Goal: Task Accomplishment & Management: Complete application form

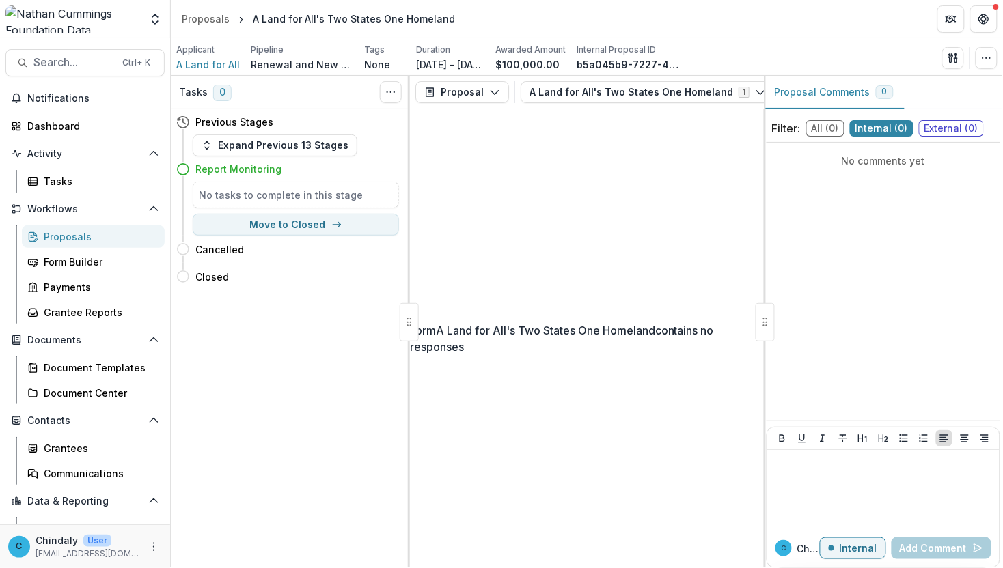
click at [103, 15] on div at bounding box center [72, 18] width 135 height 27
click at [80, 15] on img at bounding box center [72, 18] width 135 height 27
click at [151, 7] on button "Open entity switcher" at bounding box center [155, 18] width 19 height 27
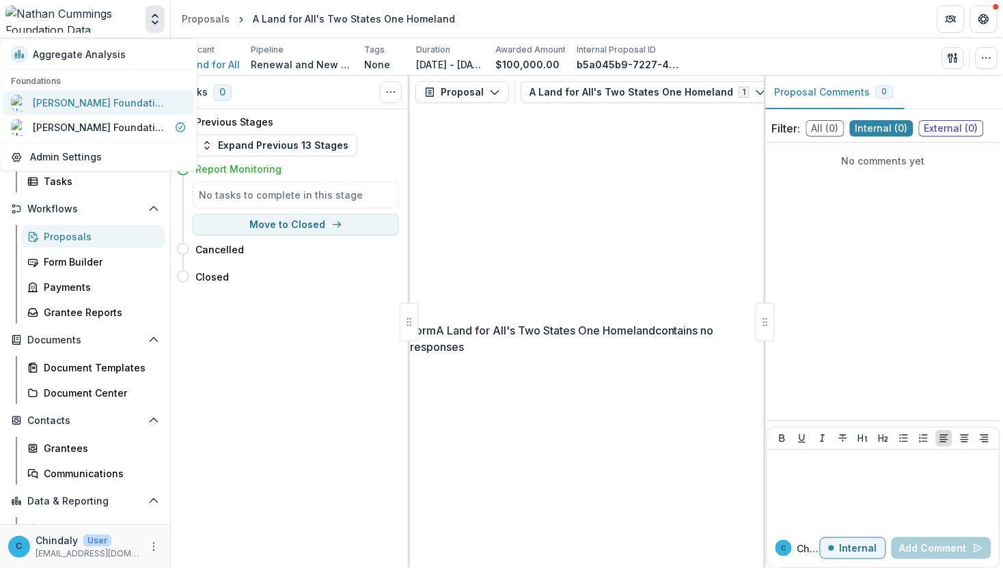
click at [101, 104] on div "[PERSON_NAME] Foundation Workflow Sandbox" at bounding box center [101, 103] width 137 height 14
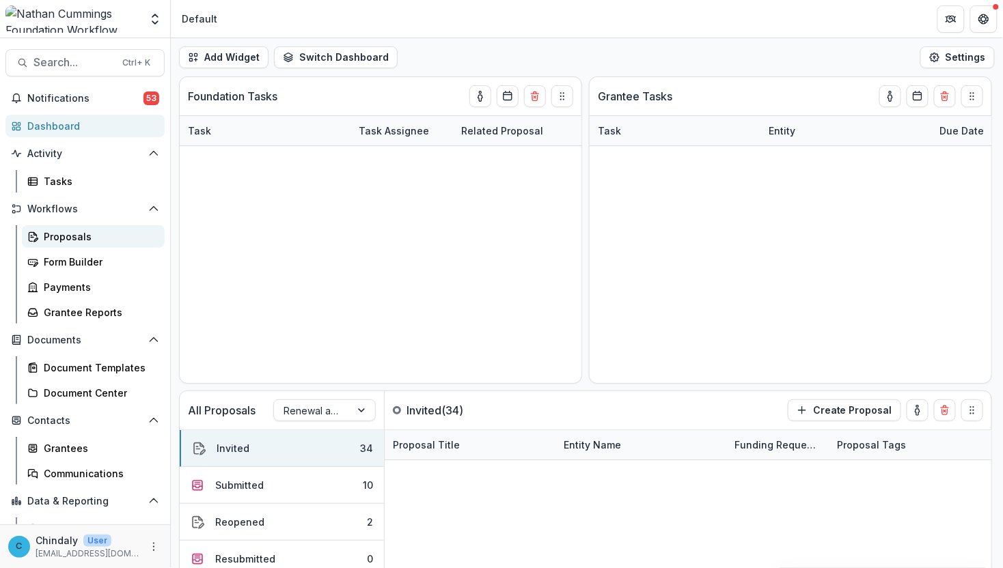
click at [41, 239] on link "Proposals" at bounding box center [93, 236] width 143 height 23
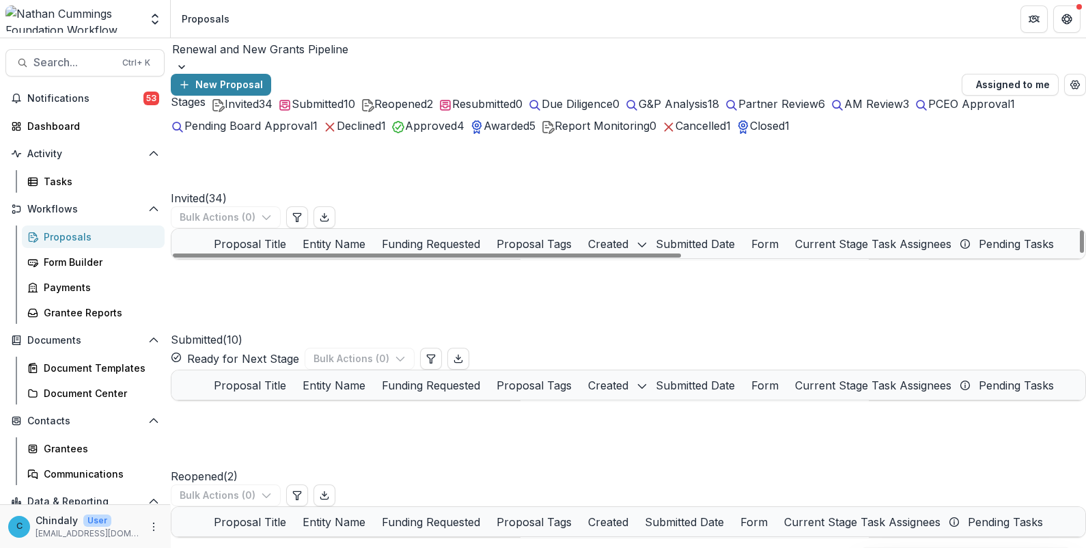
click at [708, 111] on span "G&P Analysis" at bounding box center [673, 104] width 69 height 14
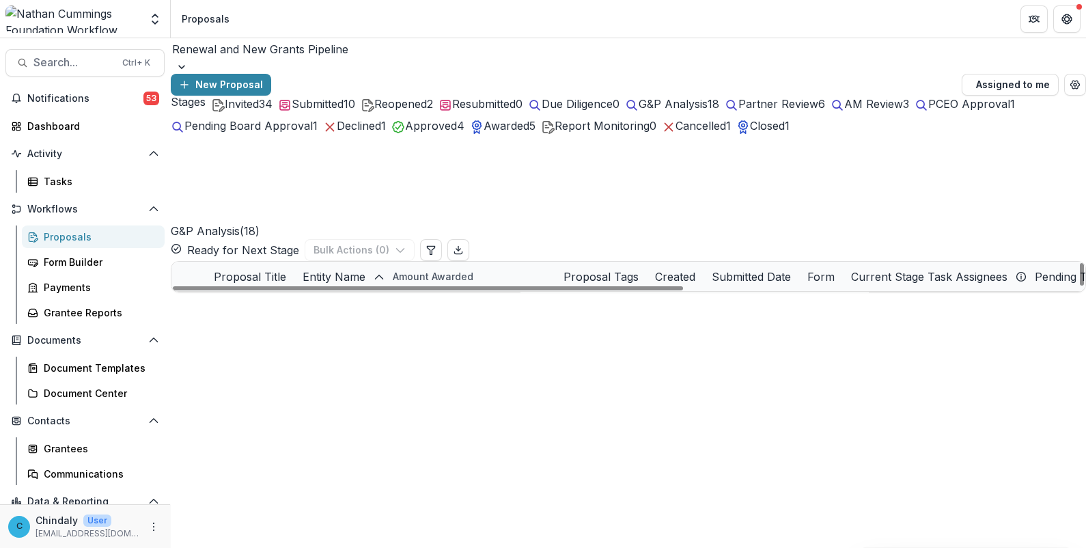
click at [314, 329] on link "Test PCEO Preview Task by [PERSON_NAME]" at bounding box center [320, 336] width 154 height 14
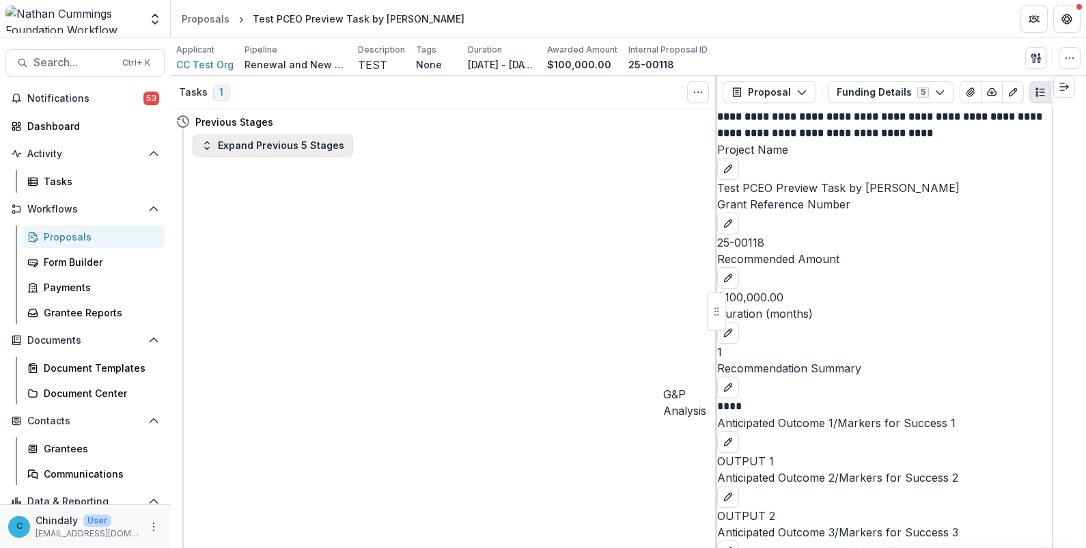
click at [290, 147] on button "Expand Previous 5 Stages" at bounding box center [273, 146] width 161 height 22
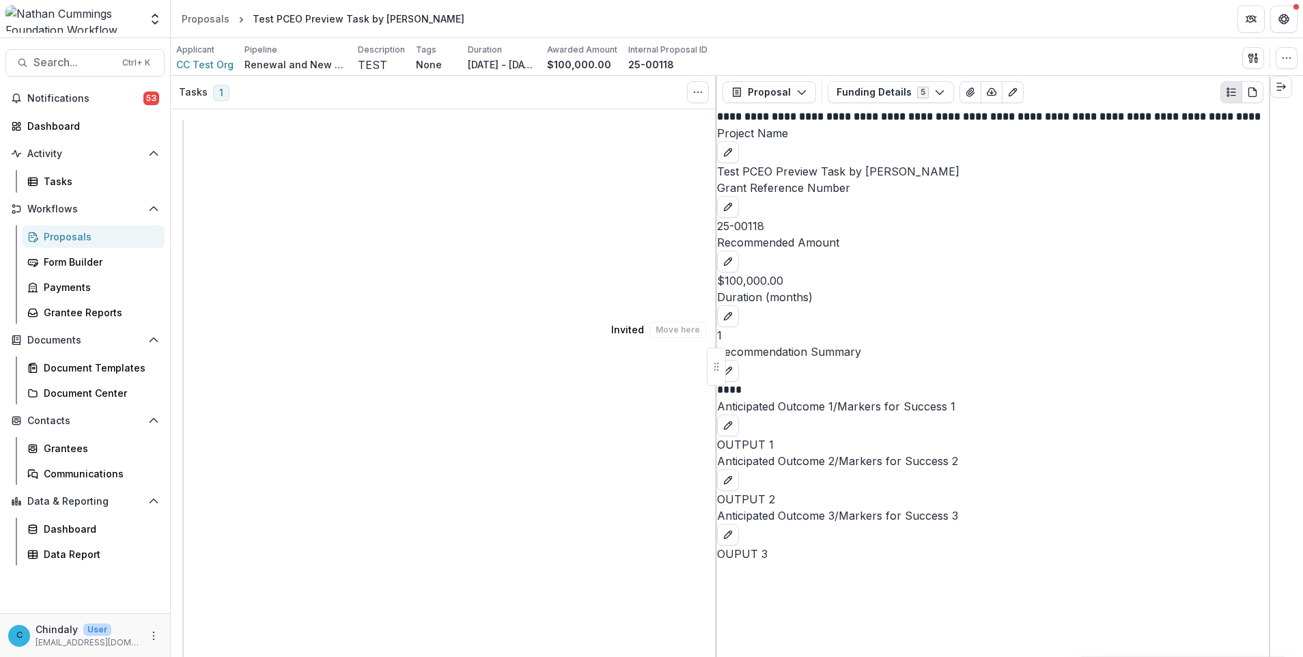
click at [66, 236] on div "Proposals" at bounding box center [99, 237] width 110 height 14
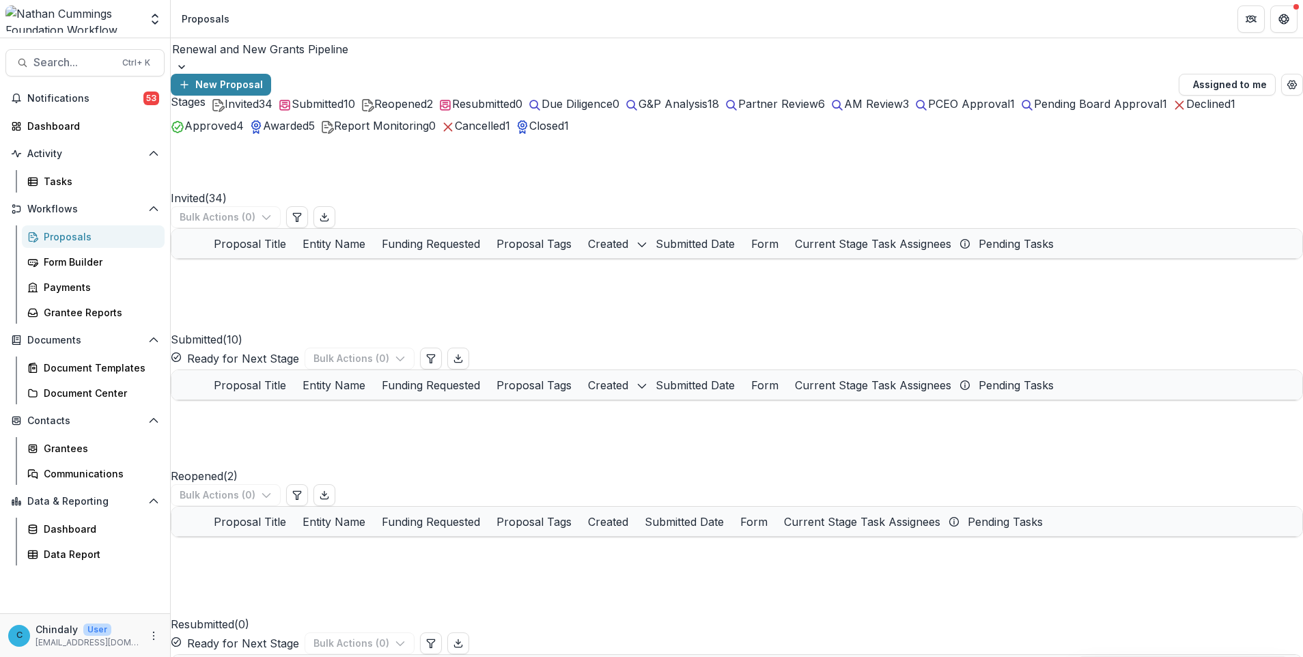
click at [326, 64] on div at bounding box center [737, 67] width 1133 height 14
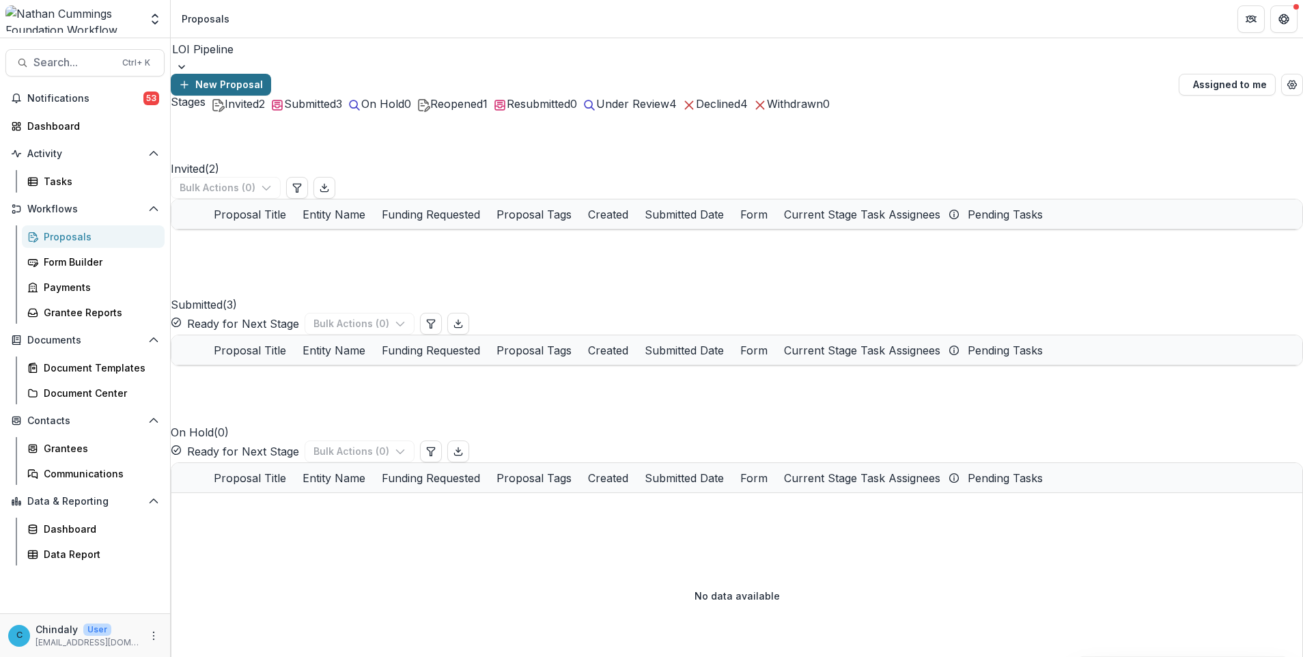
click at [271, 74] on button "New Proposal" at bounding box center [221, 85] width 100 height 22
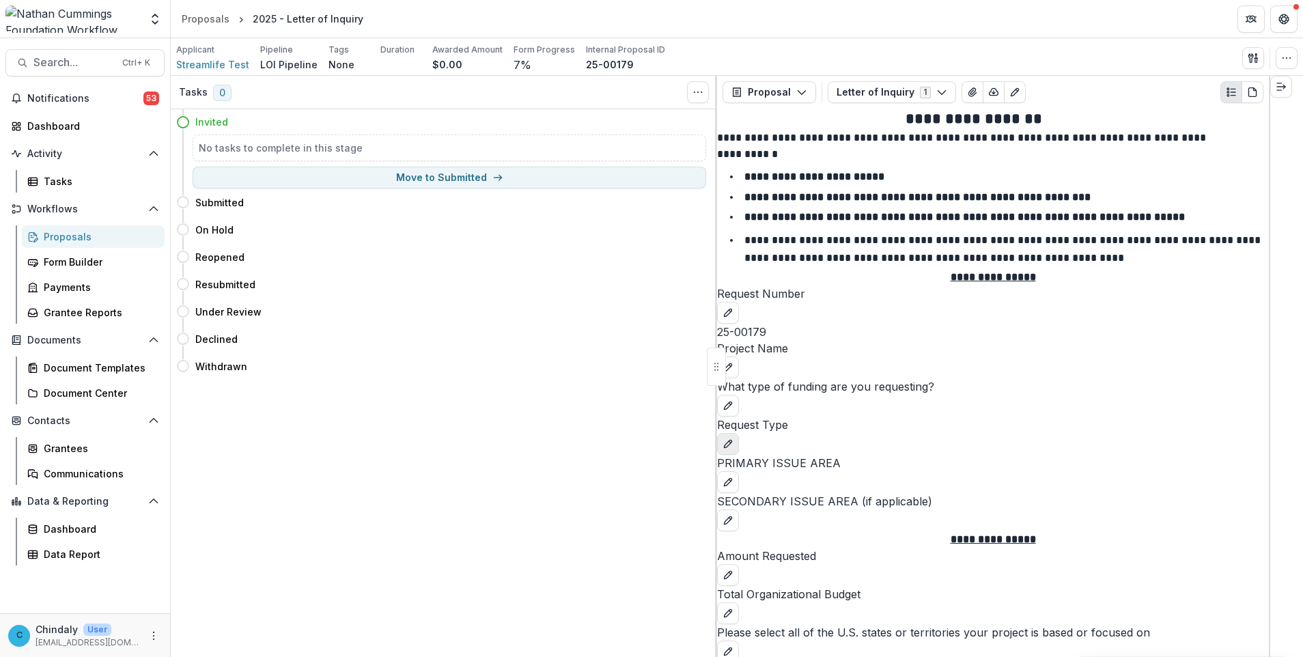
click at [734, 449] on icon "edit" at bounding box center [728, 444] width 11 height 11
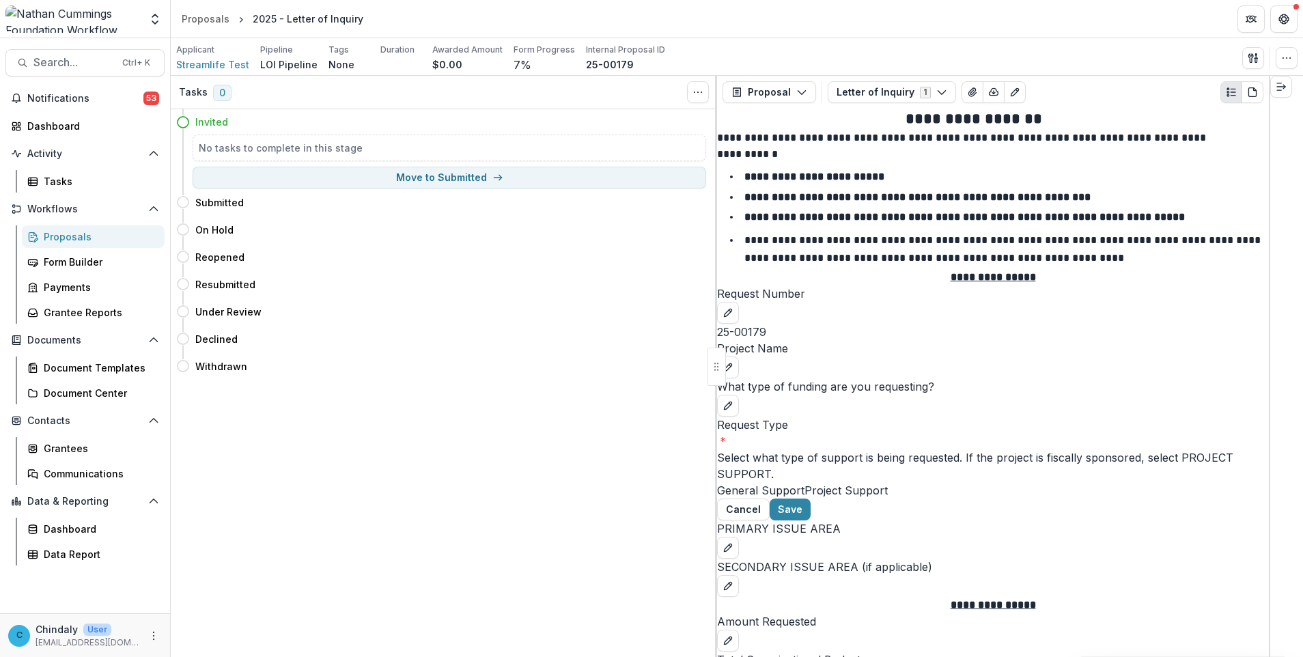
scroll to position [204, 0]
click at [732, 402] on icon "edit" at bounding box center [728, 406] width 8 height 8
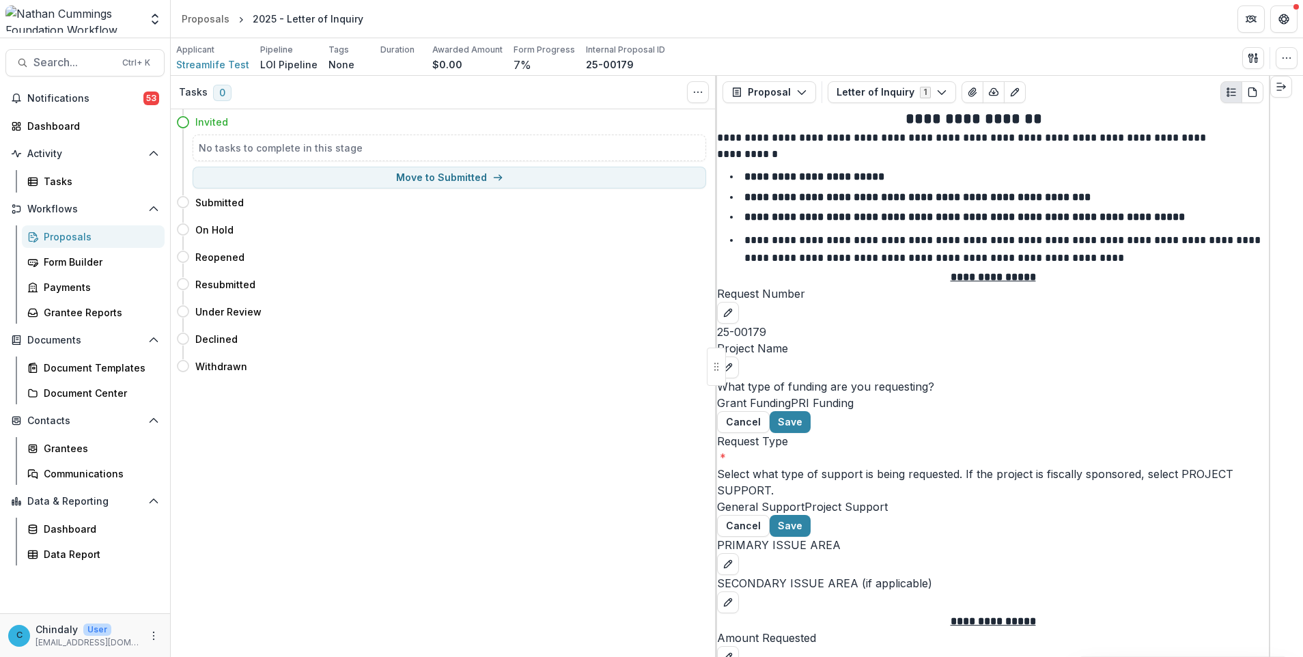
scroll to position [409, 0]
click at [734, 559] on icon "edit" at bounding box center [728, 564] width 11 height 11
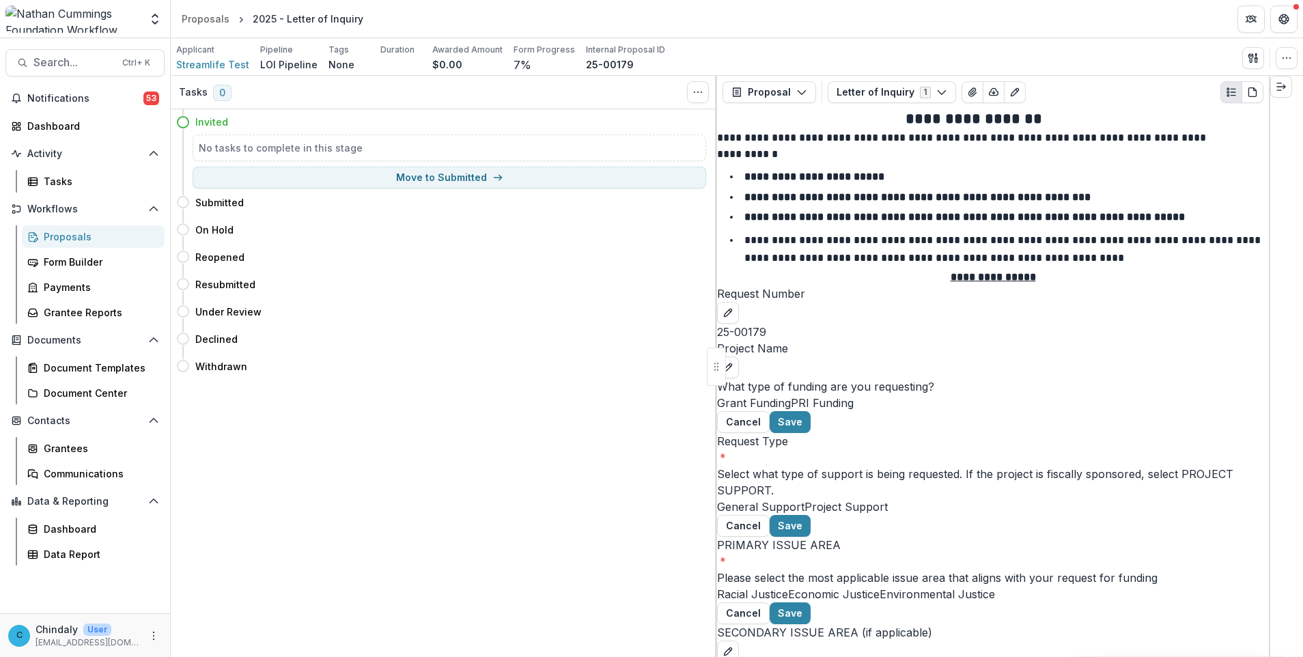
click at [717, 568] on span at bounding box center [717, 594] width 0 height 14
click at [734, 568] on icon "edit" at bounding box center [728, 651] width 11 height 11
click at [811, 568] on button "Save" at bounding box center [790, 613] width 41 height 22
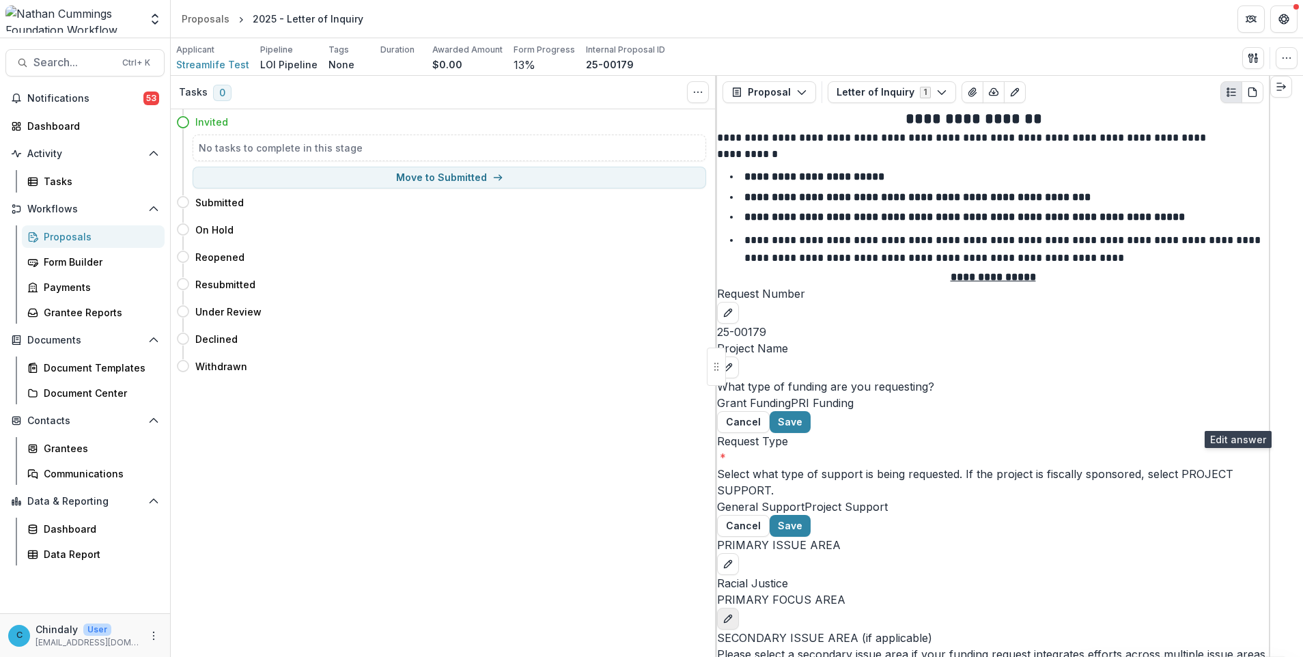
click at [734, 568] on icon "edit" at bounding box center [728, 618] width 11 height 11
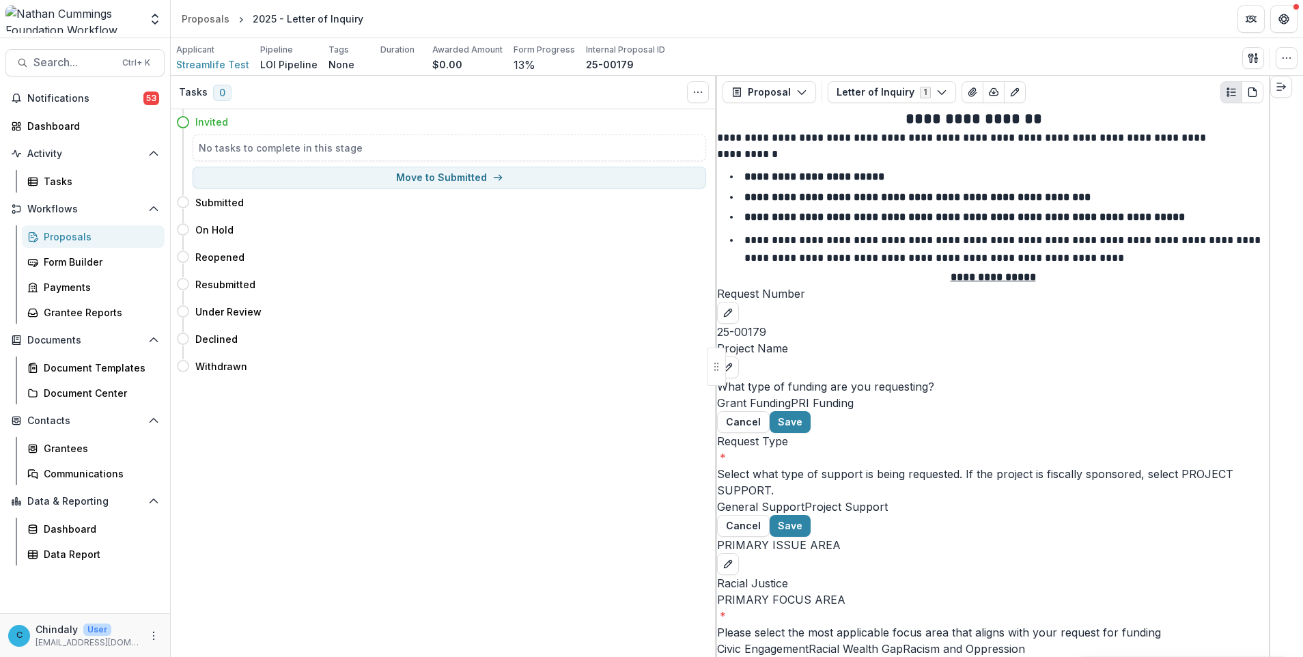
scroll to position [1405, 0]
drag, startPoint x: 756, startPoint y: 497, endPoint x: 732, endPoint y: 484, distance: 28.1
copy p "OPTIONAL: Is there any other contextual information you would like NCF to know …"
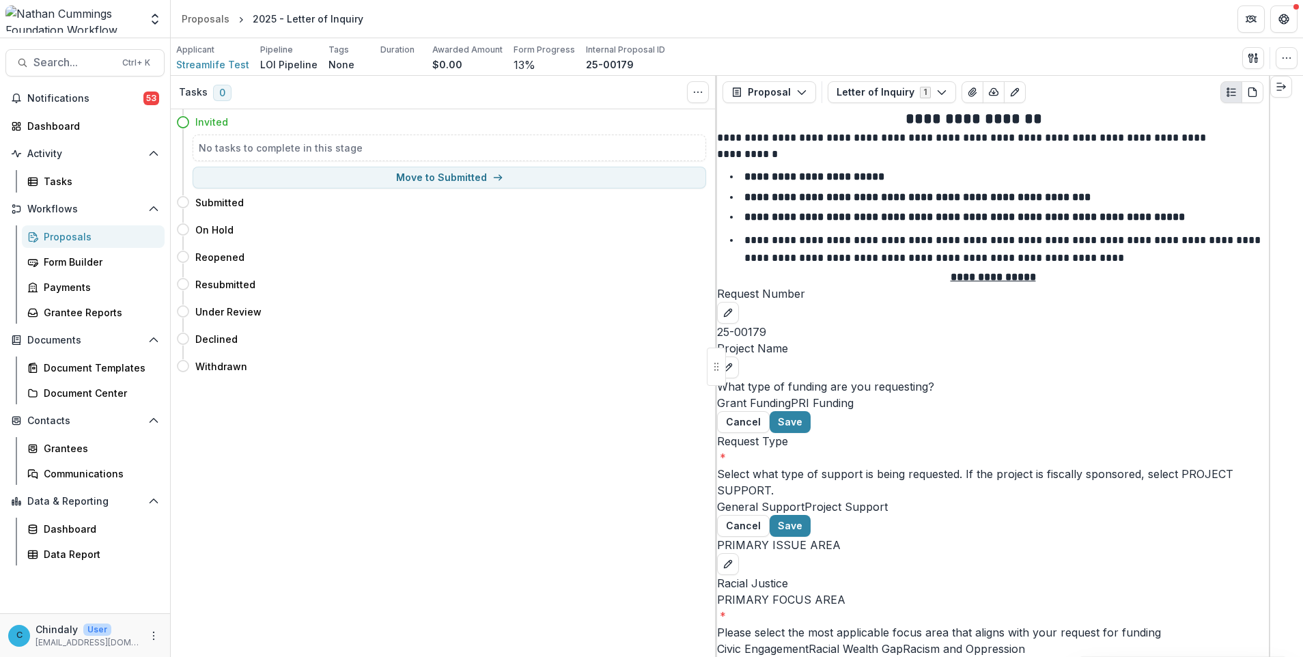
click at [75, 223] on div "Workflows Proposals Form Builder Payments Grantee Reports" at bounding box center [85, 261] width 170 height 126
click at [53, 237] on div "Proposals" at bounding box center [99, 237] width 110 height 14
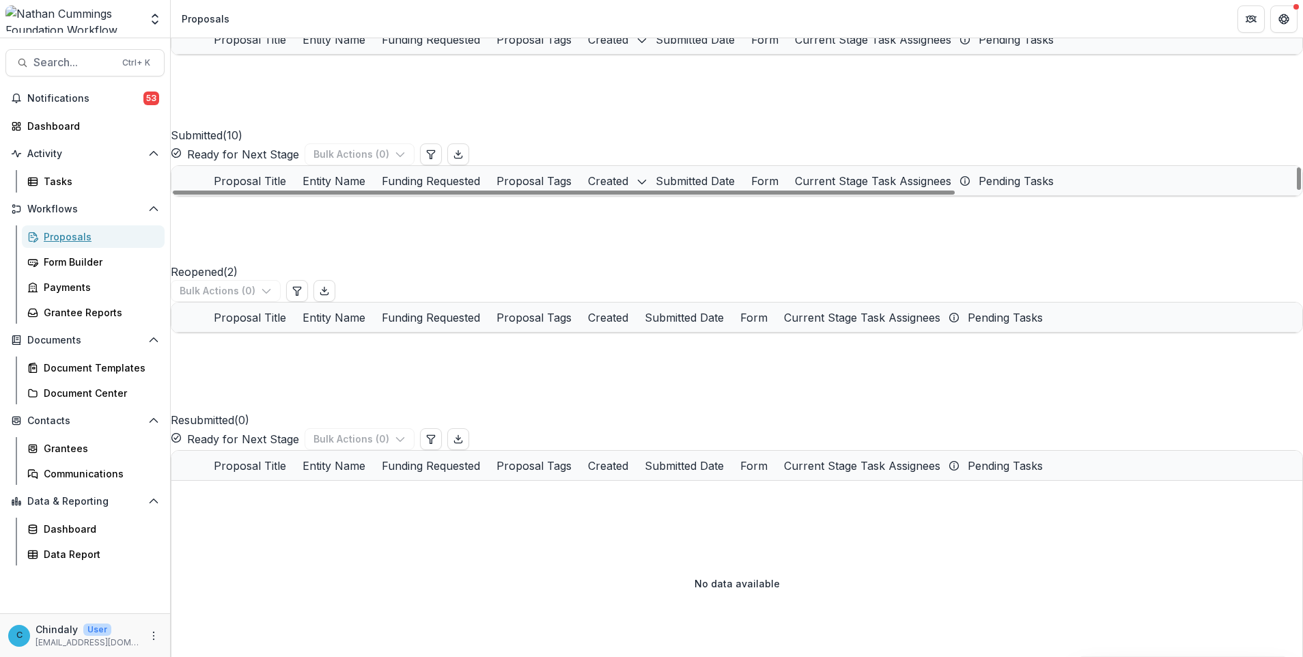
scroll to position [205, 0]
click at [307, 364] on link "CC Test Org - 2025 - New Request Application" at bounding box center [323, 357] width 149 height 14
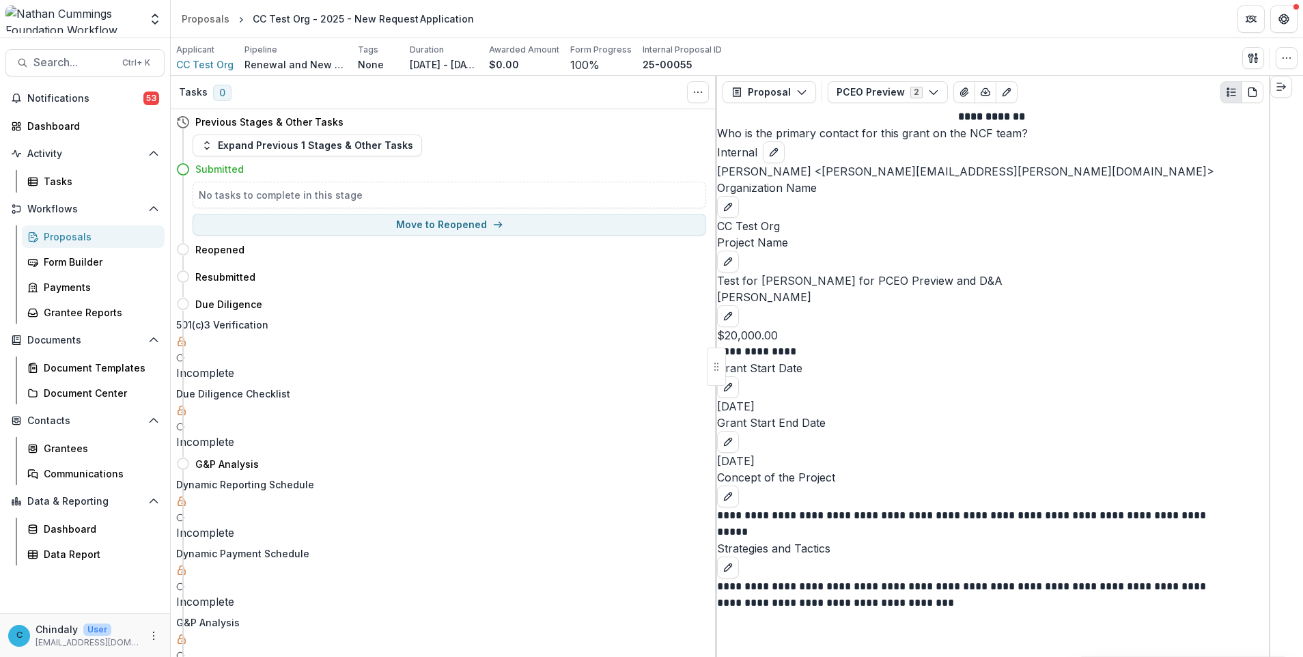
click at [57, 240] on div "Proposals" at bounding box center [99, 237] width 110 height 14
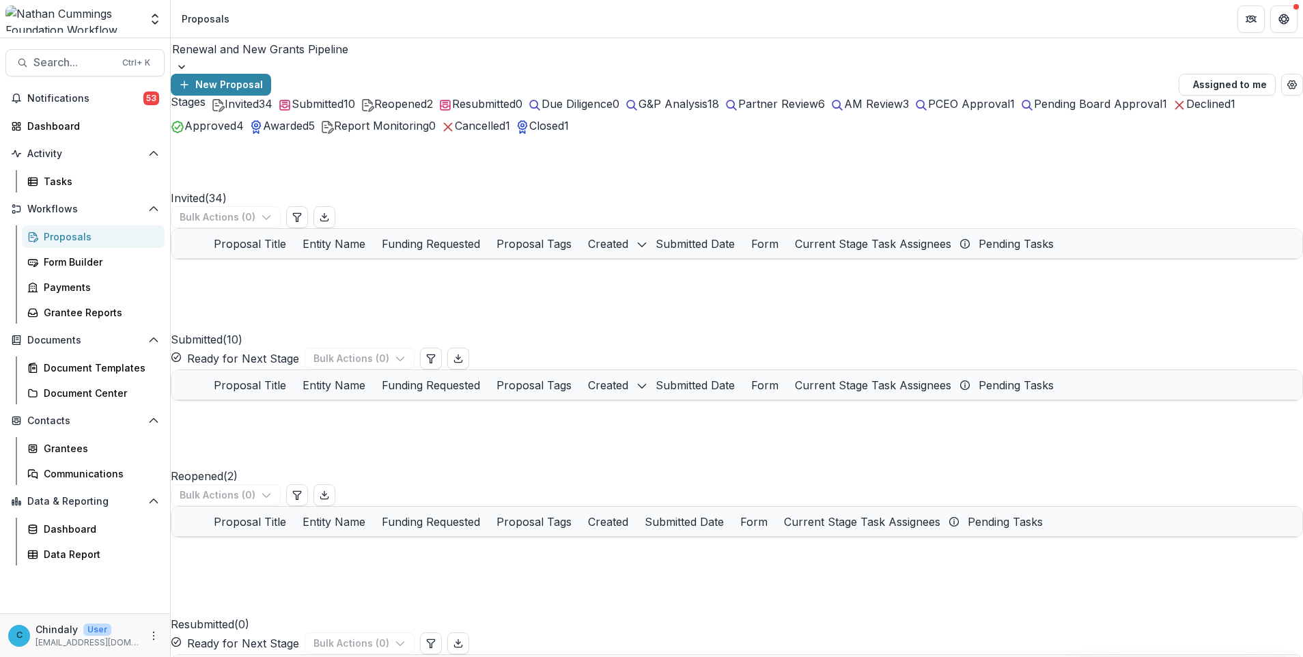
click at [380, 39] on div "Renewal and New Grants Pipeline New Proposal Assigned to me" at bounding box center [737, 66] width 1133 height 57
click at [271, 74] on button "New Proposal" at bounding box center [221, 85] width 100 height 22
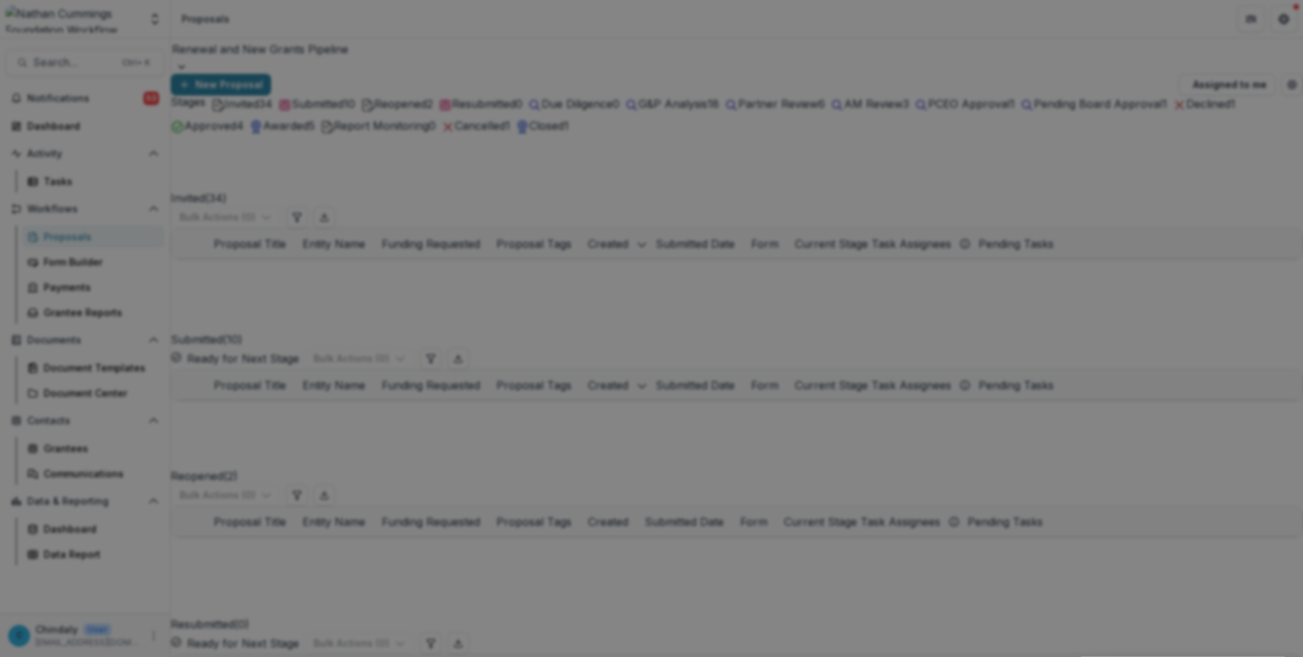
drag, startPoint x: 566, startPoint y: 639, endPoint x: 707, endPoint y: 390, distance: 286.3
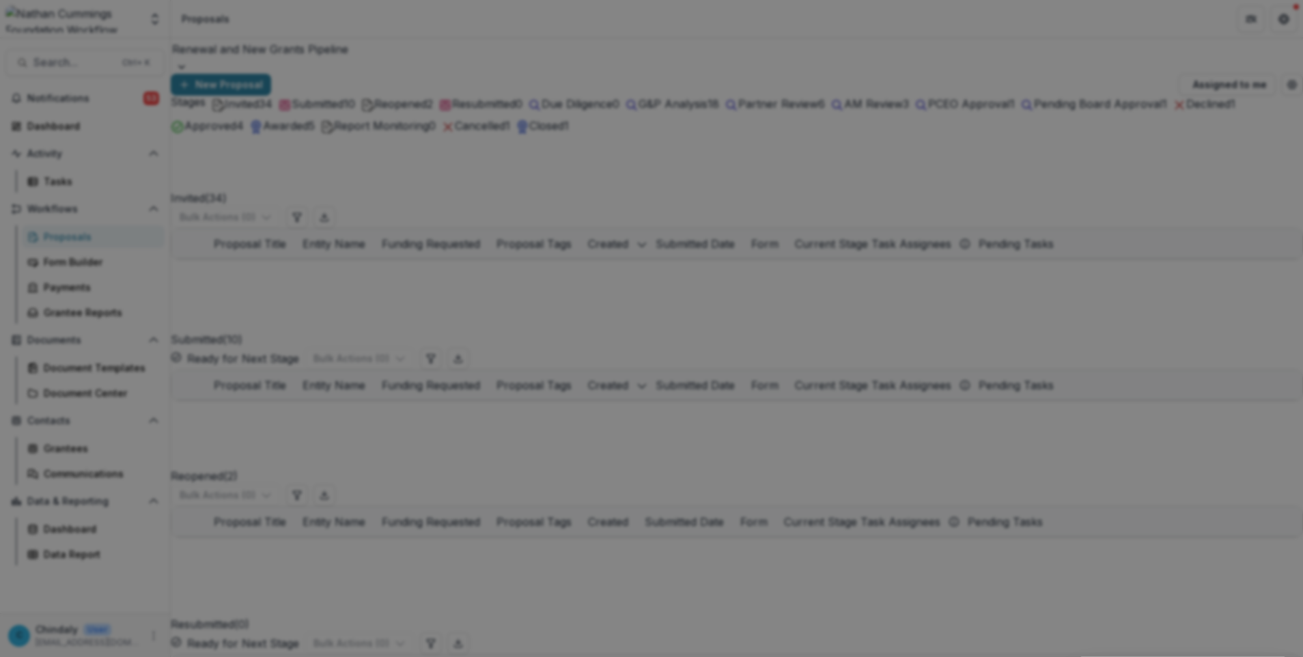
click at [707, 390] on body "Skip to content Aggregate Analysis Foundations [PERSON_NAME] Foundation Workflo…" at bounding box center [651, 328] width 1303 height 657
type input "**********"
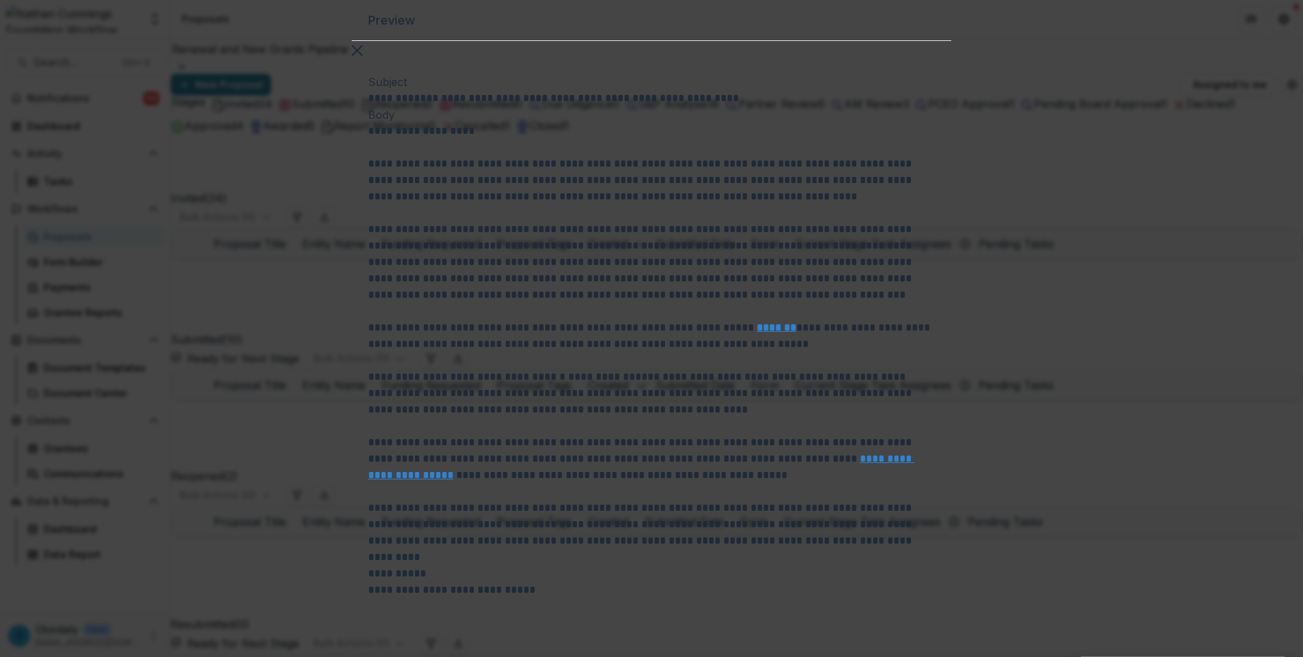
scroll to position [0, 0]
click at [363, 56] on icon "Close" at bounding box center [357, 50] width 11 height 11
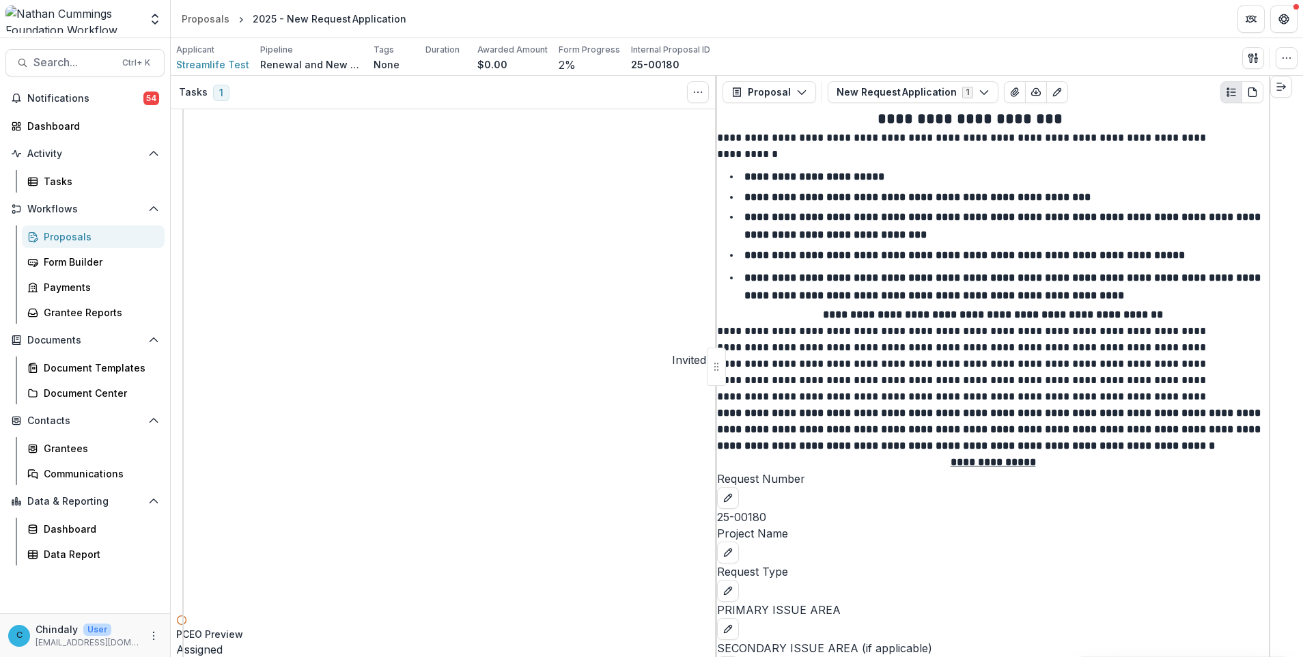
click at [53, 238] on div "Proposals" at bounding box center [99, 237] width 110 height 14
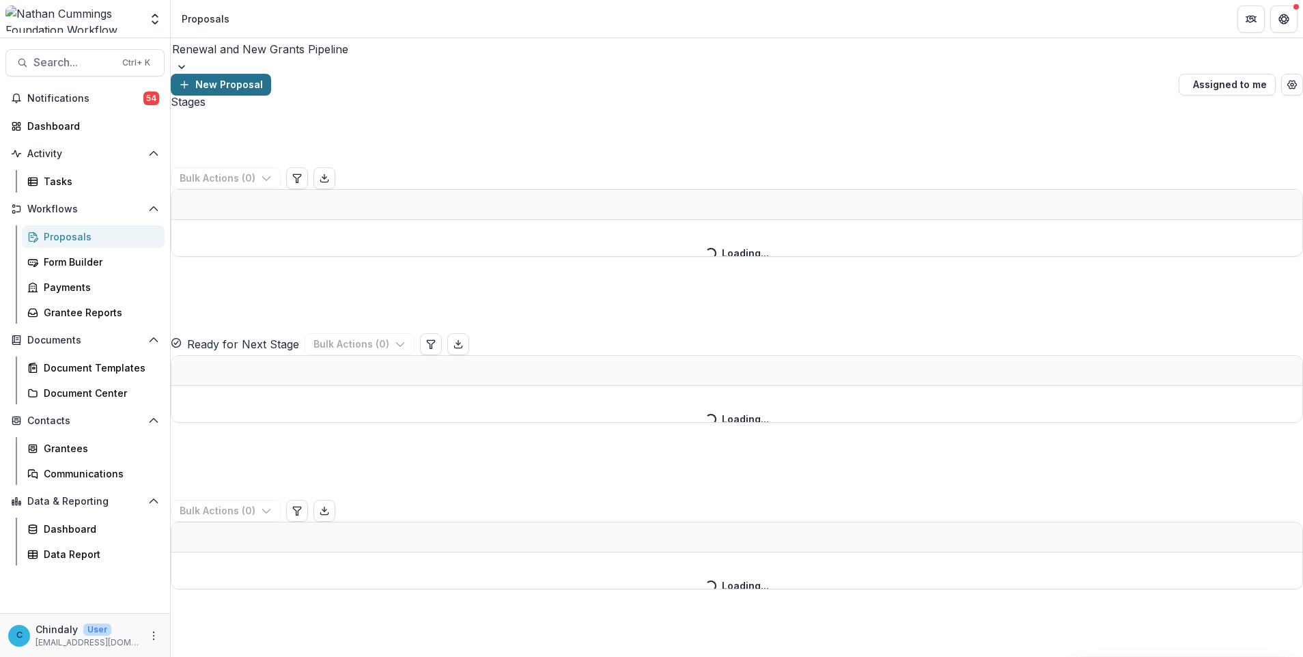
click at [190, 79] on icon "button" at bounding box center [184, 84] width 11 height 11
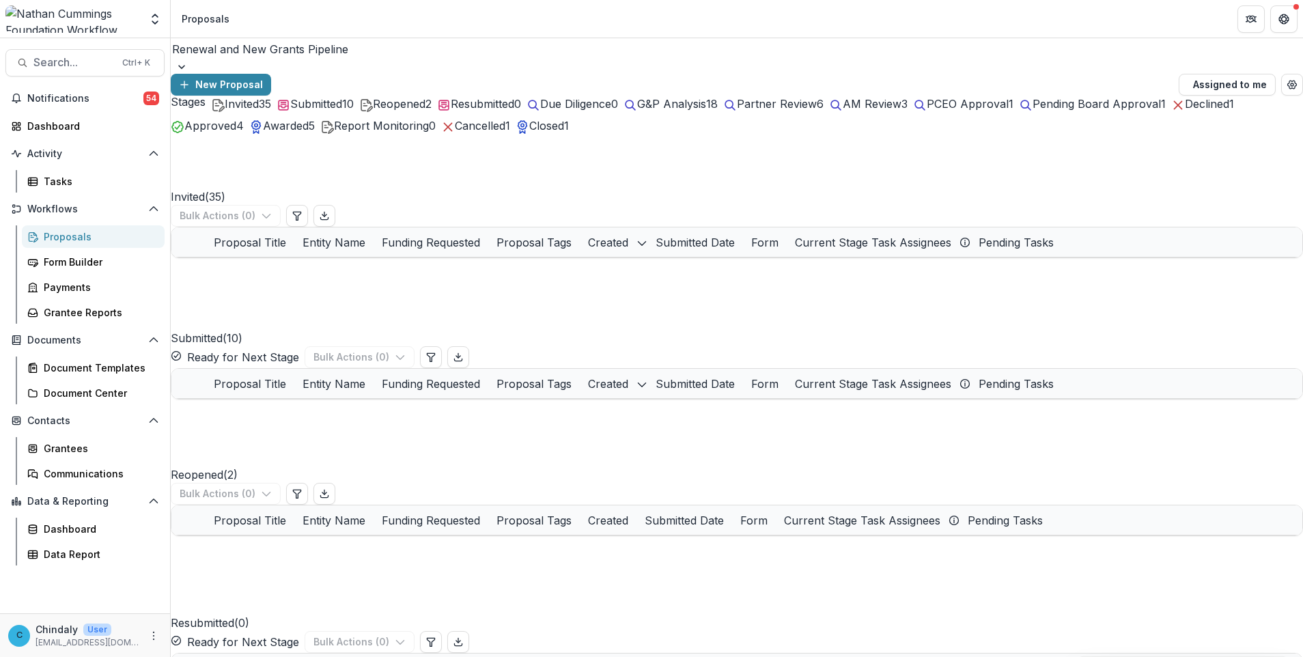
click at [902, 111] on span "AM Review" at bounding box center [872, 104] width 59 height 14
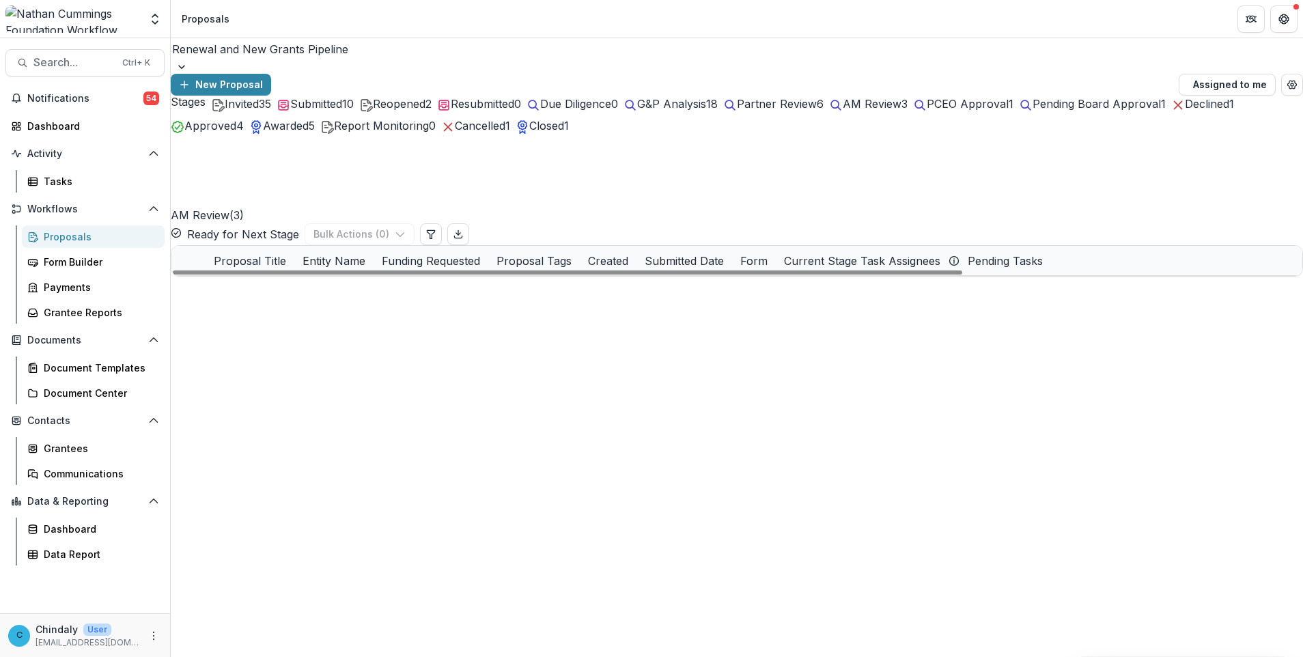
click at [348, 313] on link "Streamlife Test - 2025 - Renewal Request Application" at bounding box center [323, 320] width 149 height 14
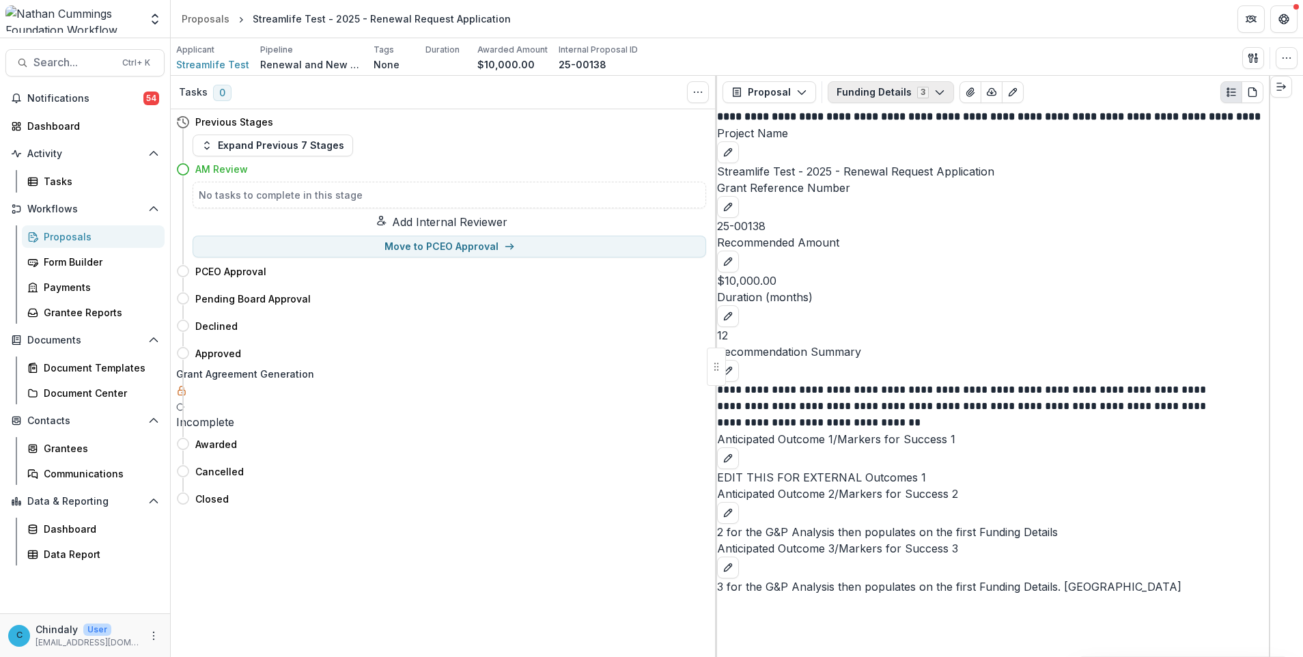
click at [889, 89] on button "Funding Details 3" at bounding box center [891, 92] width 126 height 22
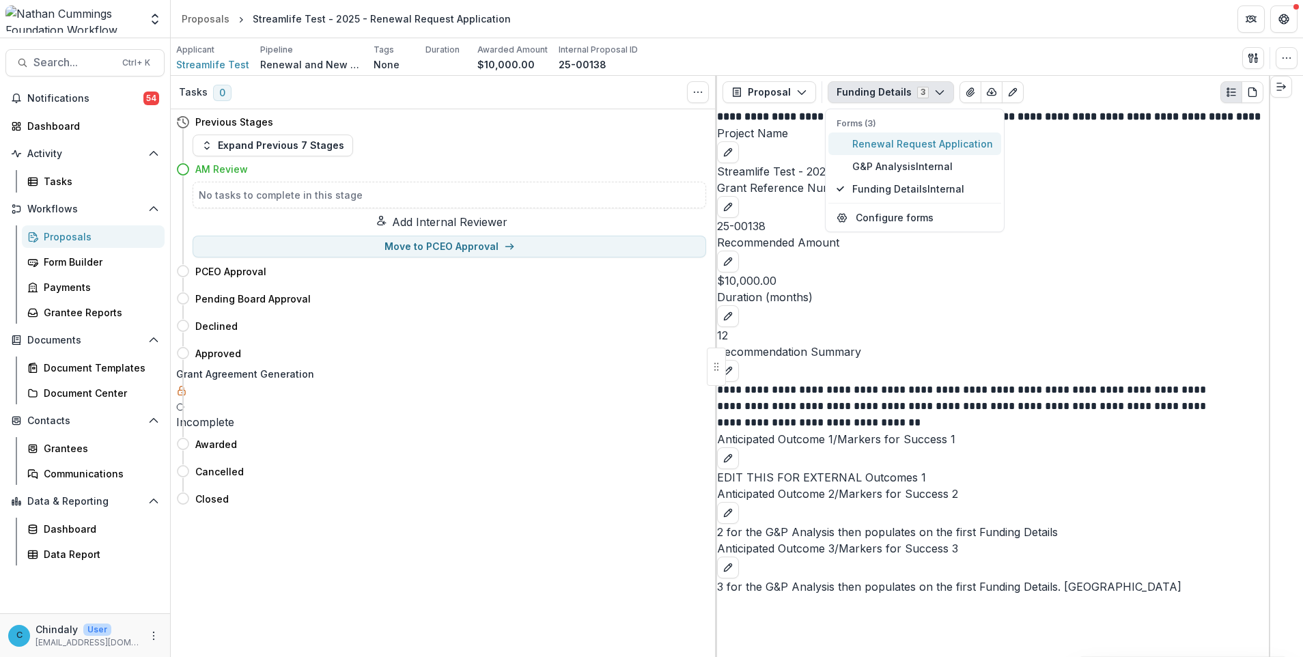
click at [891, 147] on span "Renewal Request Application" at bounding box center [923, 144] width 141 height 14
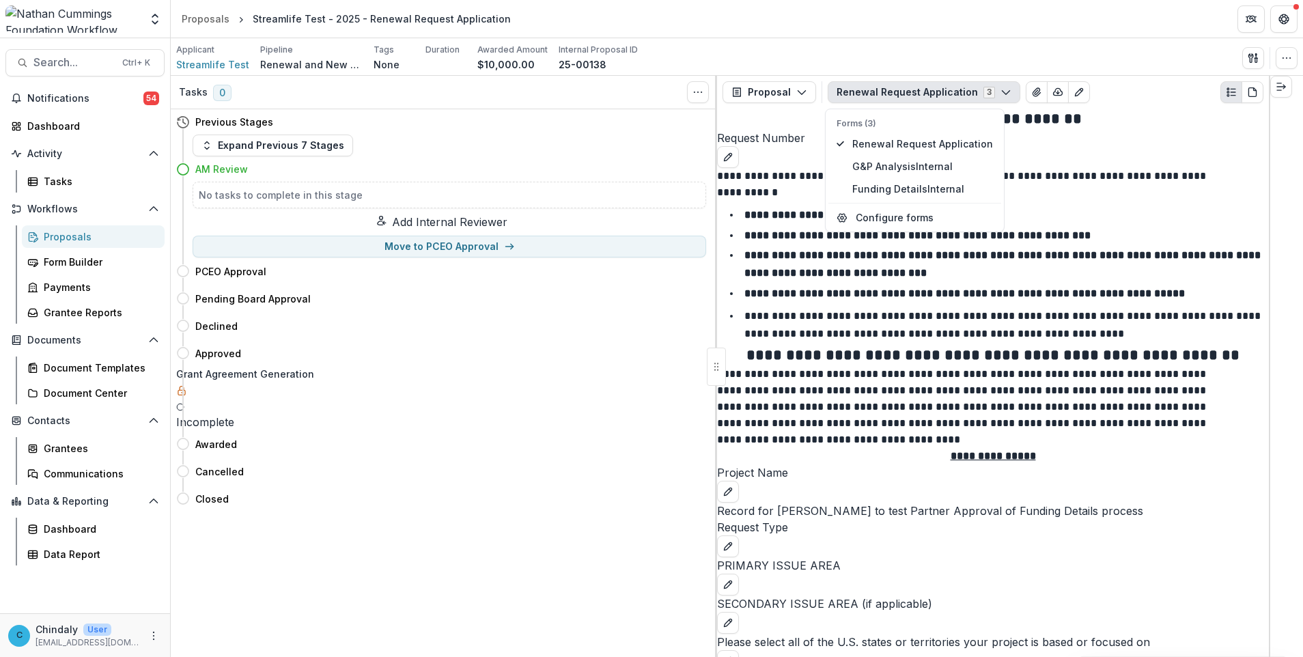
click at [1002, 281] on li "**********" at bounding box center [1002, 264] width 536 height 35
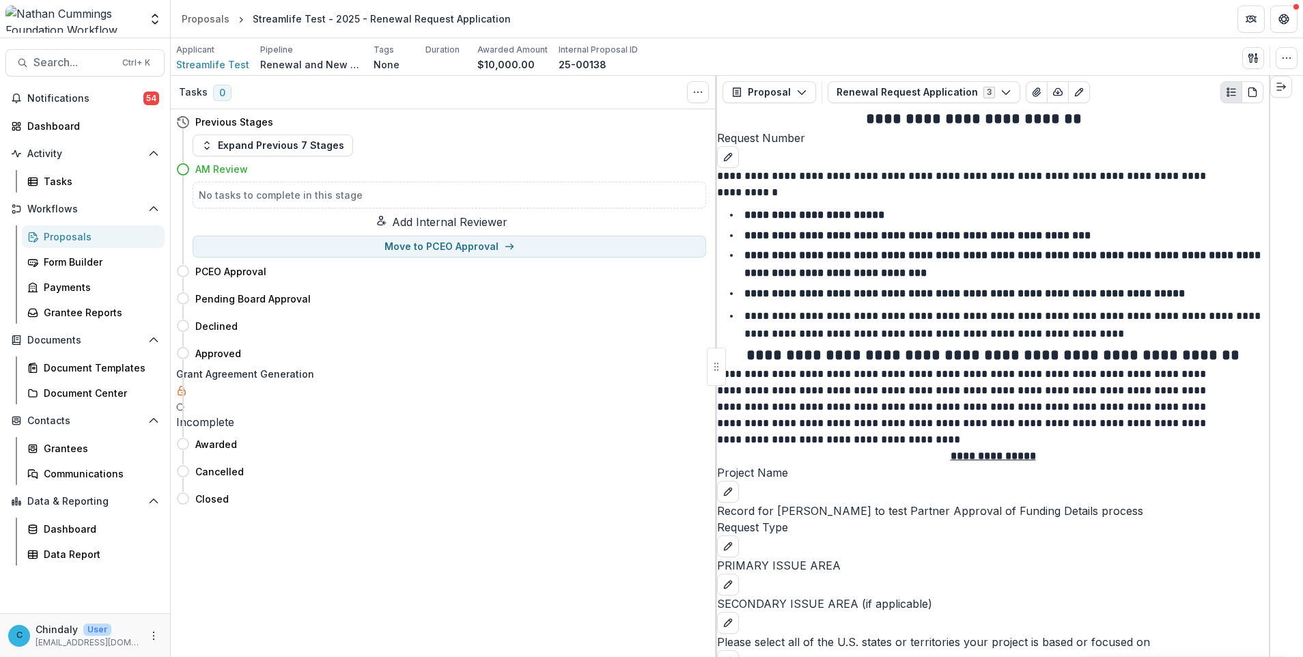
scroll to position [1126, 0]
click at [91, 234] on div "Proposals" at bounding box center [99, 237] width 110 height 14
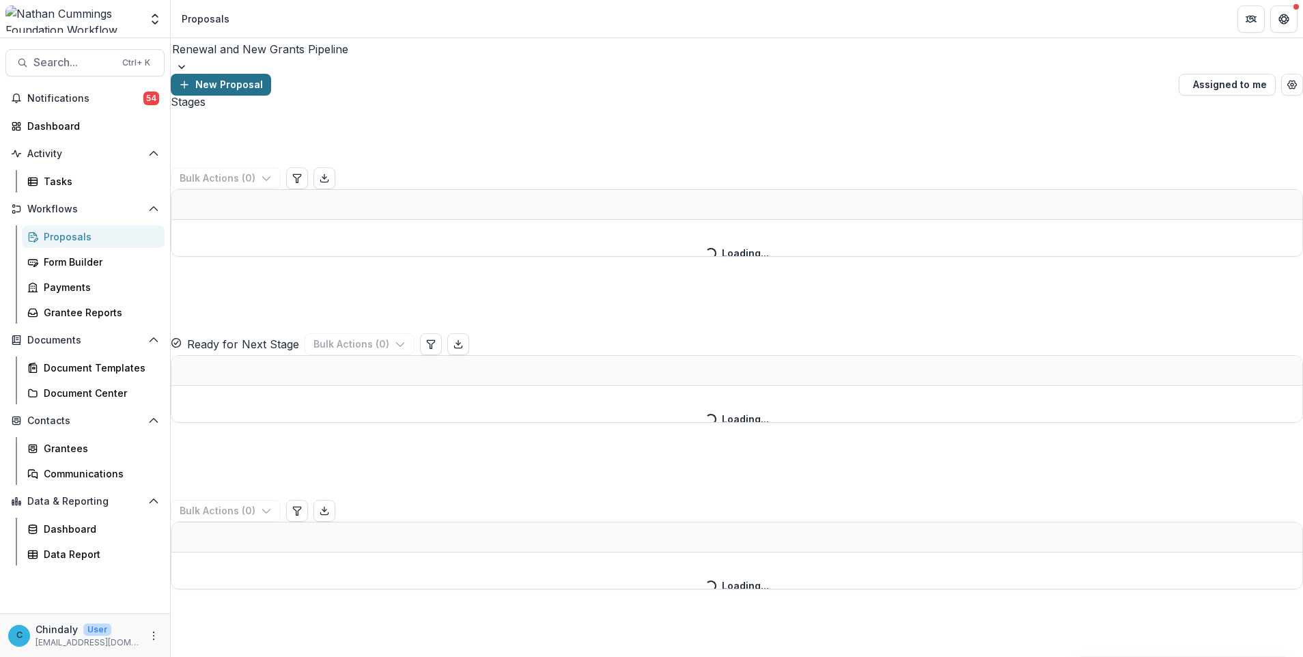
click at [271, 74] on button "New Proposal" at bounding box center [221, 85] width 100 height 22
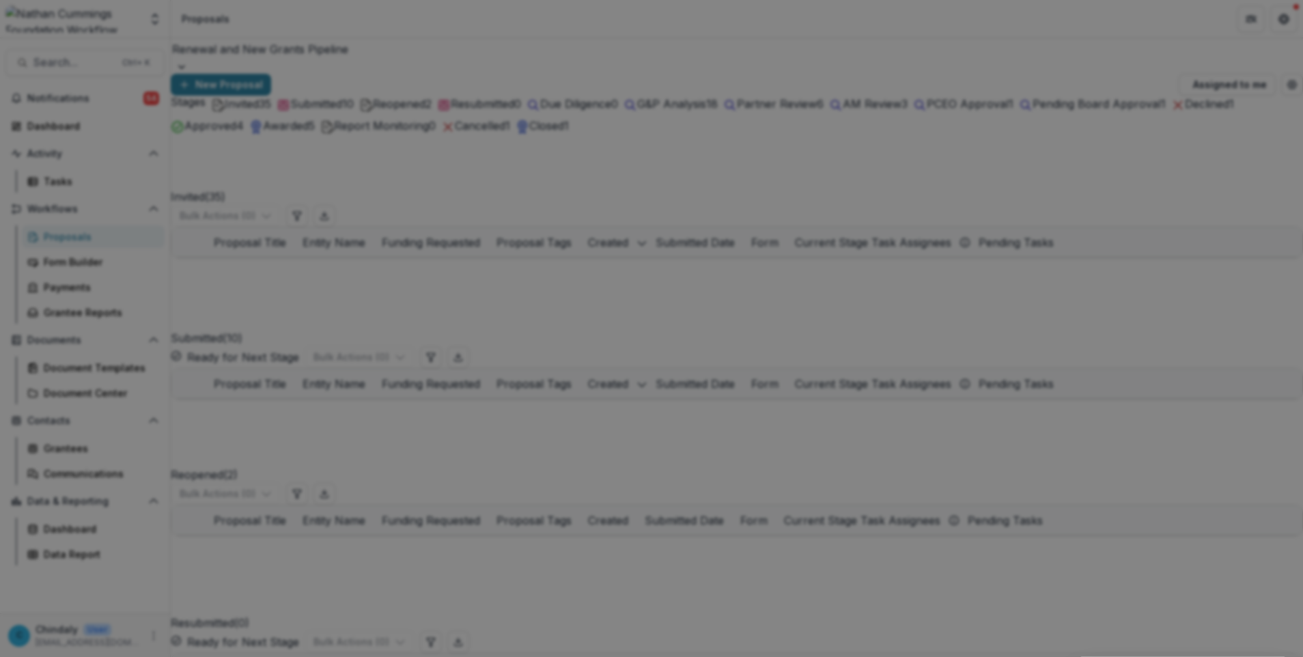
scroll to position [170, 0]
type input "**********"
